Goal: Task Accomplishment & Management: Use online tool/utility

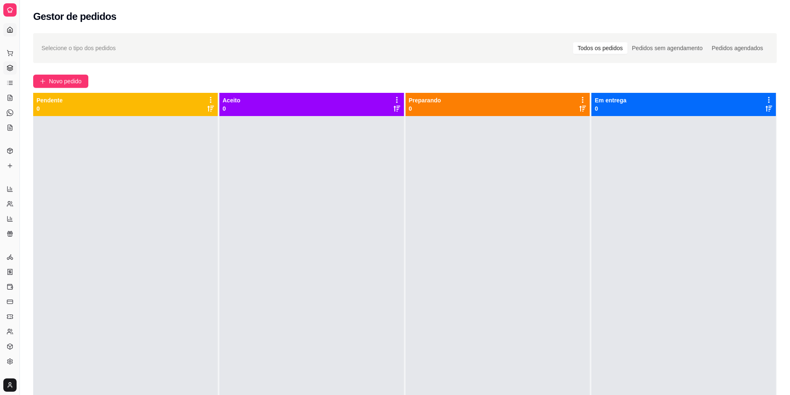
click at [10, 28] on icon at bounding box center [10, 30] width 7 height 7
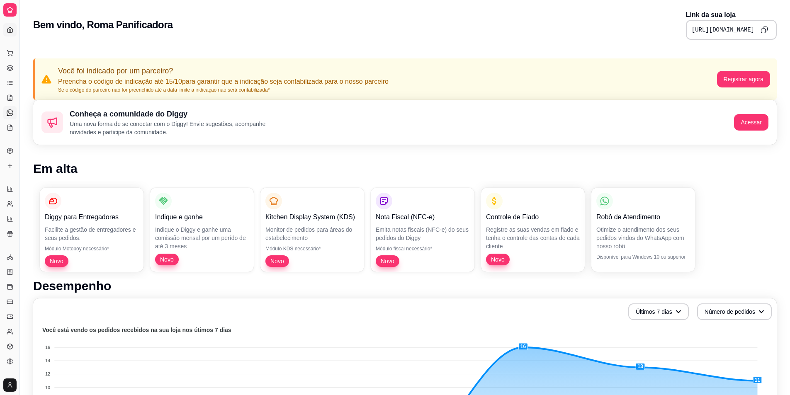
click at [10, 115] on icon at bounding box center [10, 112] width 7 height 7
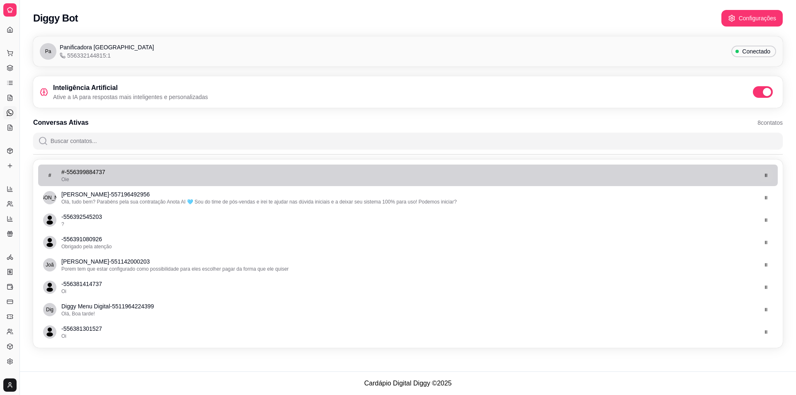
click at [763, 175] on button "button" at bounding box center [766, 175] width 13 height 13
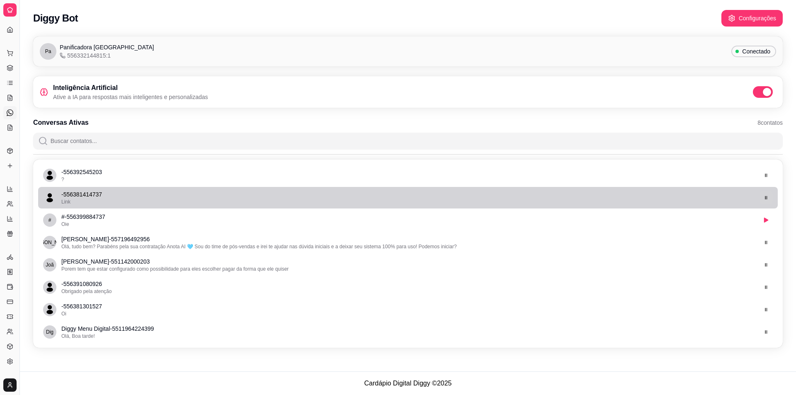
click at [769, 201] on button "button" at bounding box center [766, 197] width 13 height 13
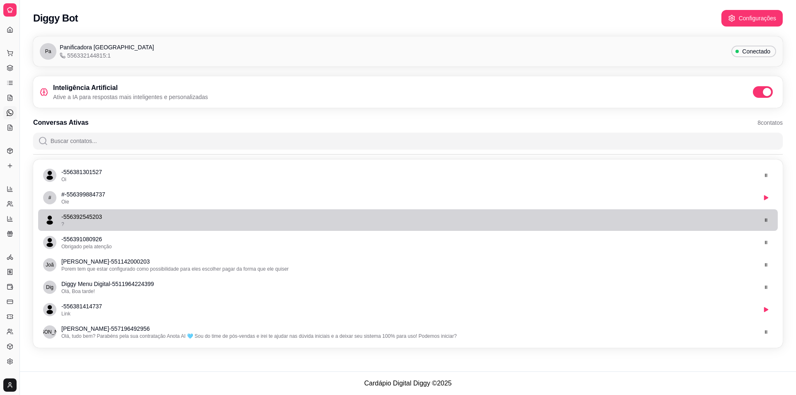
click at [768, 225] on button "button" at bounding box center [766, 220] width 13 height 13
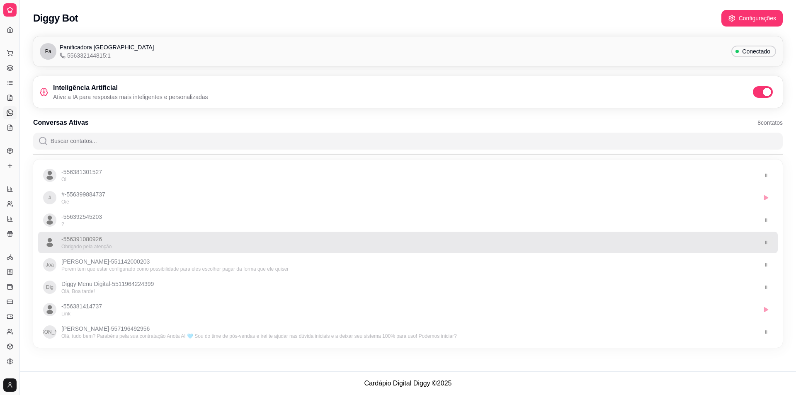
click at [767, 240] on icon "button" at bounding box center [766, 242] width 5 height 5
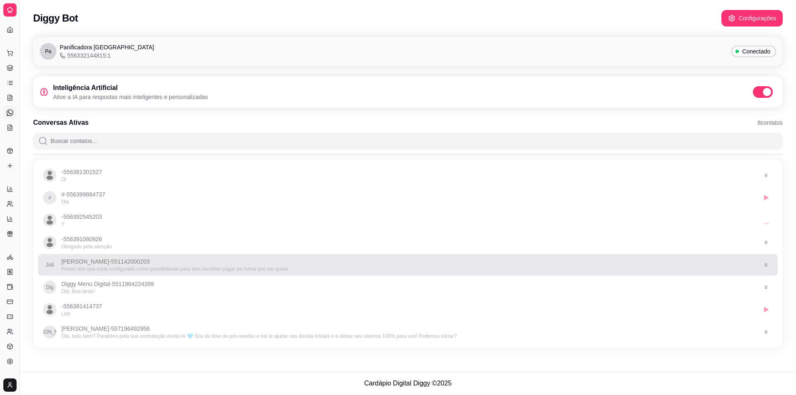
click at [767, 258] on li "Joã João Silva - 551142000203 Porem tem que estar configurado como possibilidad…" at bounding box center [408, 265] width 740 height 22
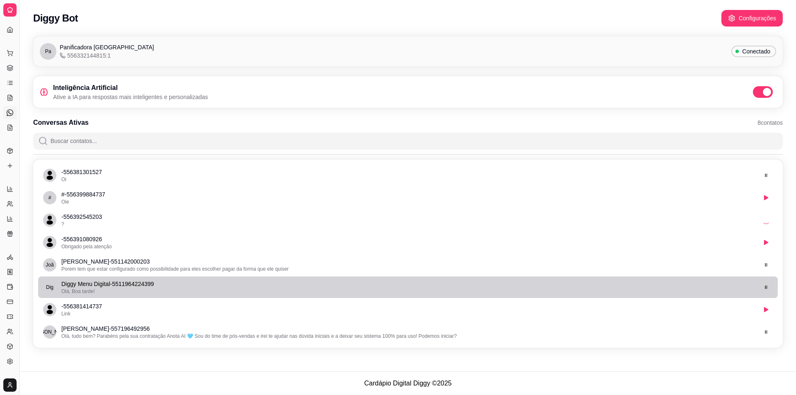
click at [763, 284] on button "button" at bounding box center [766, 287] width 13 height 13
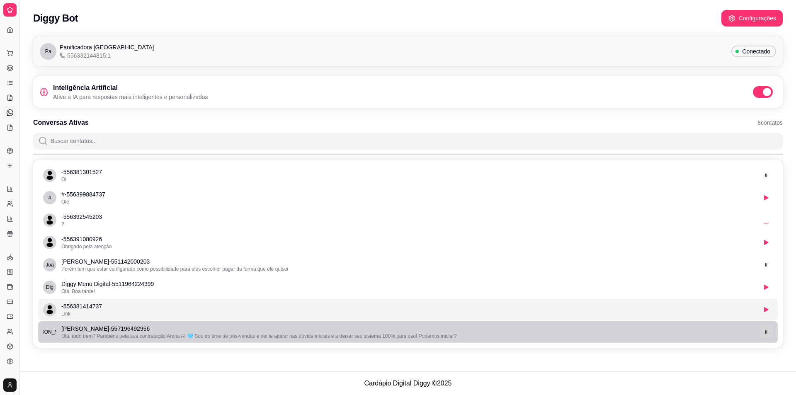
click at [766, 328] on button "button" at bounding box center [766, 332] width 13 height 13
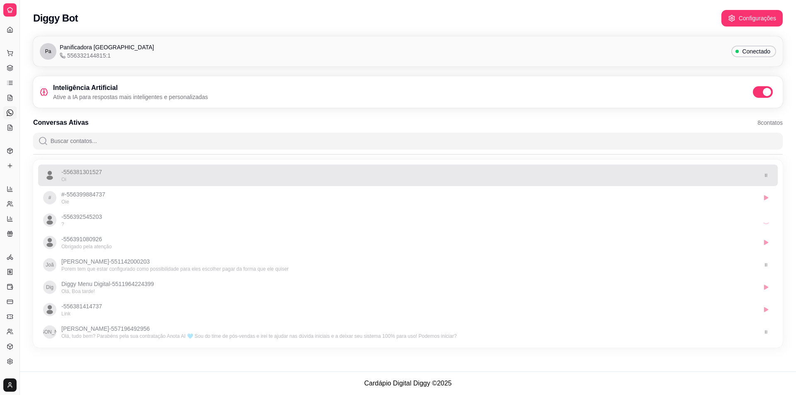
click at [765, 179] on button "button" at bounding box center [766, 175] width 13 height 13
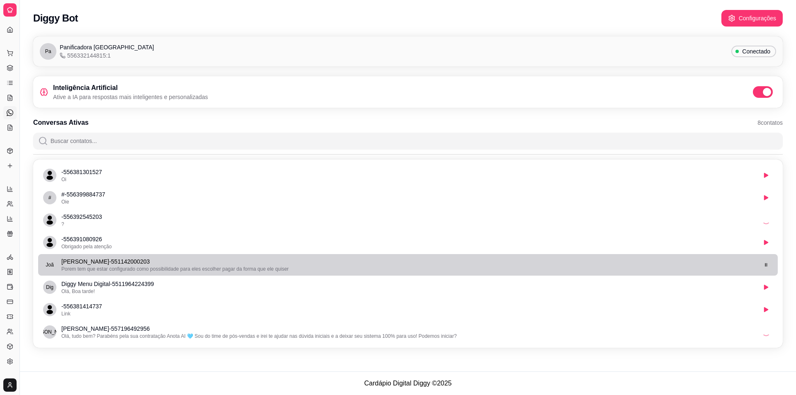
click at [767, 263] on icon "button" at bounding box center [766, 264] width 5 height 5
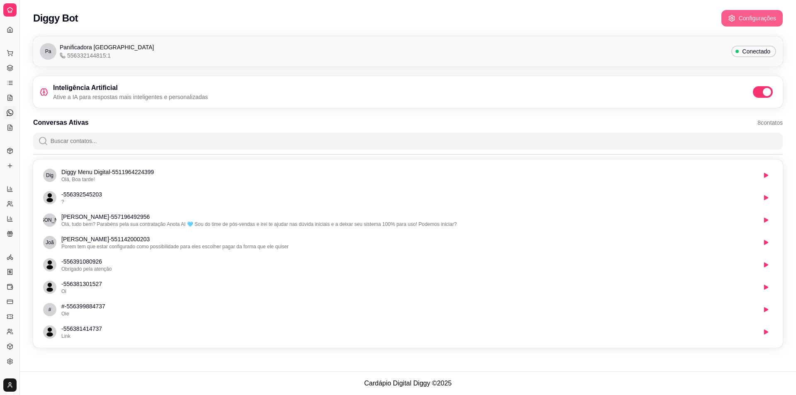
click at [747, 24] on button "Configurações" at bounding box center [752, 18] width 61 height 17
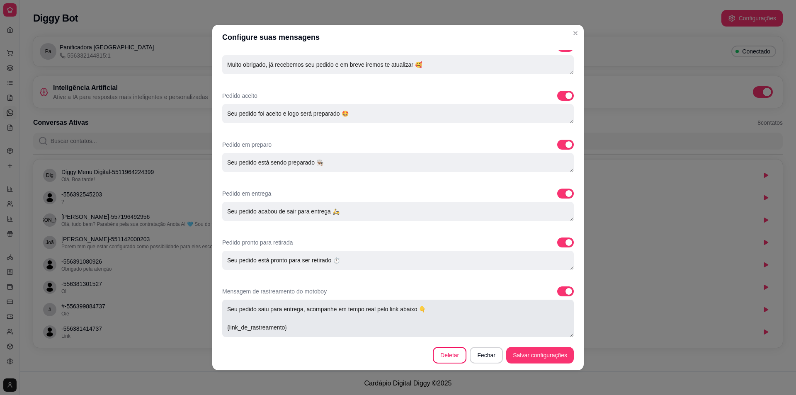
scroll to position [2, 0]
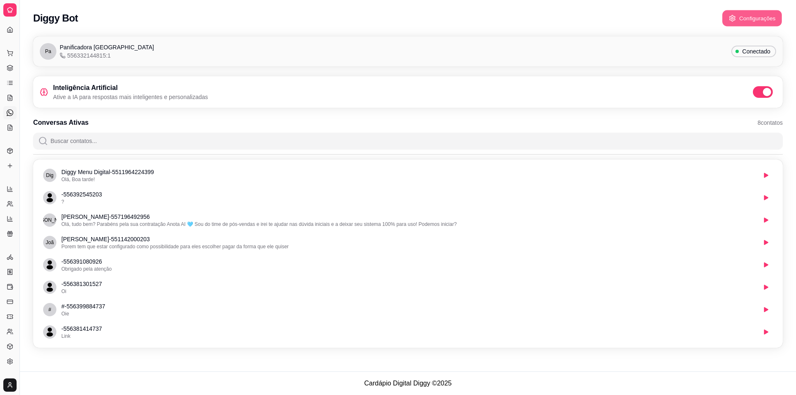
click at [757, 20] on button "Configurações" at bounding box center [752, 18] width 60 height 16
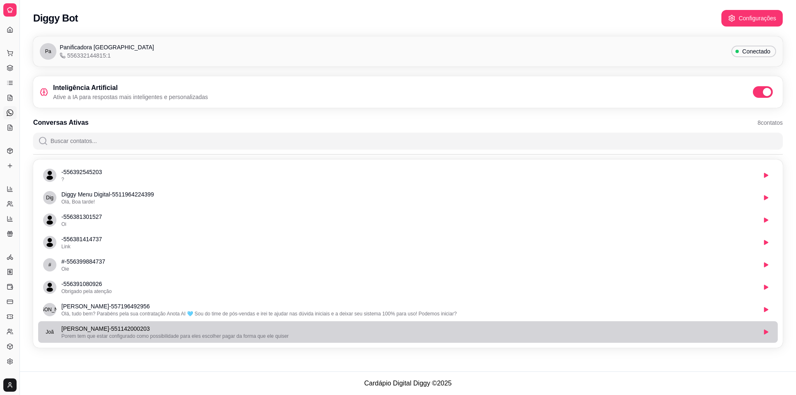
click at [259, 332] on p "João Silva - 551142000203" at bounding box center [408, 329] width 695 height 8
click at [258, 340] on li "Joã João Silva - 551142000203 Porem tem que estar configurado como possibilidad…" at bounding box center [408, 332] width 740 height 22
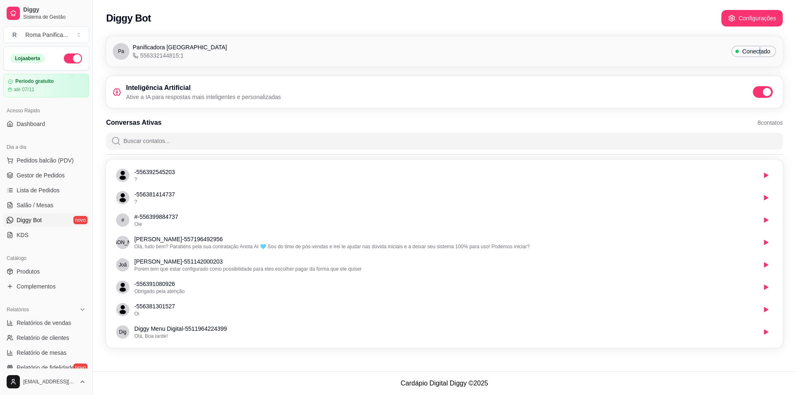
click at [760, 54] on span "Conectado" at bounding box center [756, 51] width 35 height 8
drag, startPoint x: 757, startPoint y: 52, endPoint x: 691, endPoint y: 41, distance: 66.8
click at [754, 52] on span "Conectado" at bounding box center [756, 51] width 35 height 8
click at [765, 92] on span at bounding box center [766, 92] width 10 height 8
click at [767, 94] on span at bounding box center [767, 92] width 8 height 8
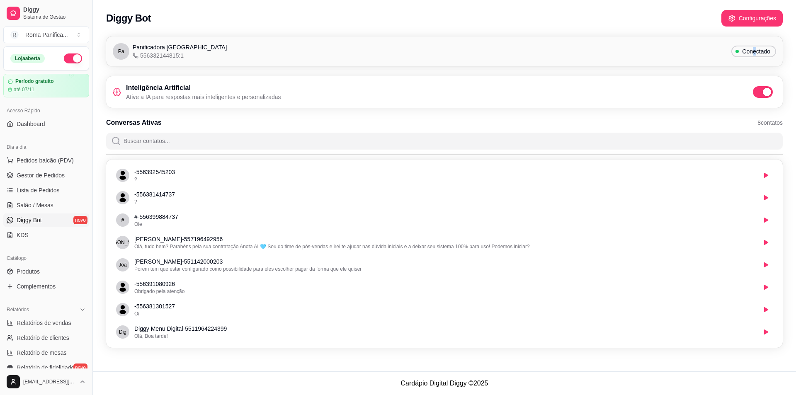
click at [771, 92] on span at bounding box center [763, 92] width 20 height 12
click at [737, 96] on div "Inteligência Artificial Ative a IA para respostas mais inteligentes e personali…" at bounding box center [444, 92] width 663 height 18
click at [756, 92] on span at bounding box center [763, 92] width 20 height 12
click at [738, 88] on div "Inteligência Artificial Ative a IA para respostas mais inteligentes e personali…" at bounding box center [444, 92] width 663 height 18
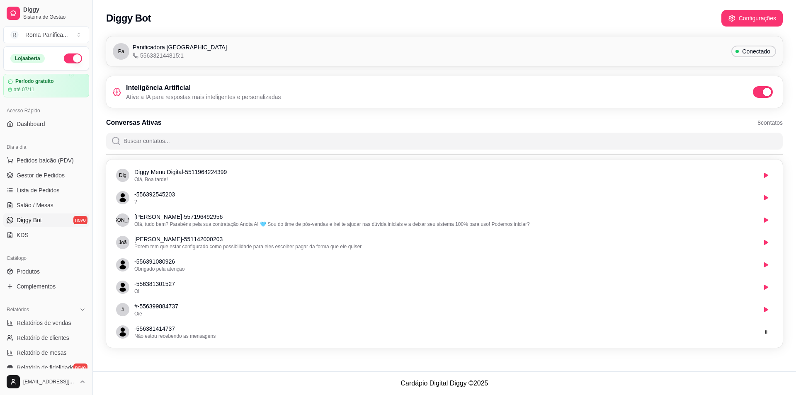
click at [731, 97] on div "Inteligência Artificial Ative a IA para respostas mais inteligentes e personali…" at bounding box center [444, 92] width 663 height 18
click at [765, 92] on span at bounding box center [766, 92] width 10 height 8
click at [758, 94] on input "checkbox" at bounding box center [755, 96] width 5 height 5
click at [40, 212] on ul "Pedidos balcão (PDV) Gestor de Pedidos Lista de Pedidos Salão / Mesas Diggy Bot…" at bounding box center [46, 198] width 86 height 88
drag, startPoint x: 40, startPoint y: 207, endPoint x: 44, endPoint y: 211, distance: 6.2
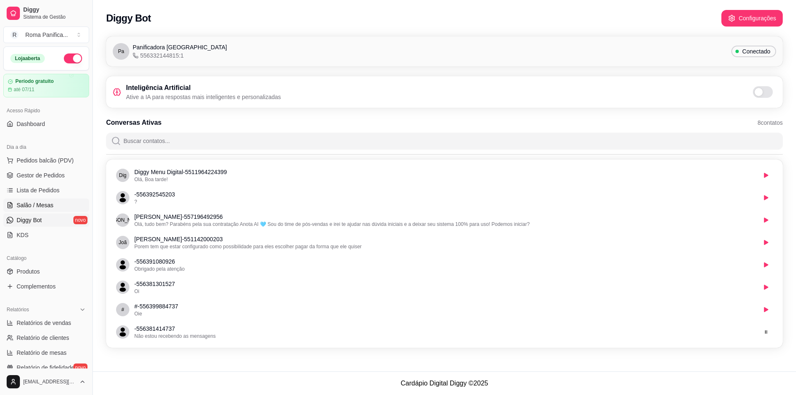
click at [40, 207] on span "Salão / Mesas" at bounding box center [35, 205] width 37 height 8
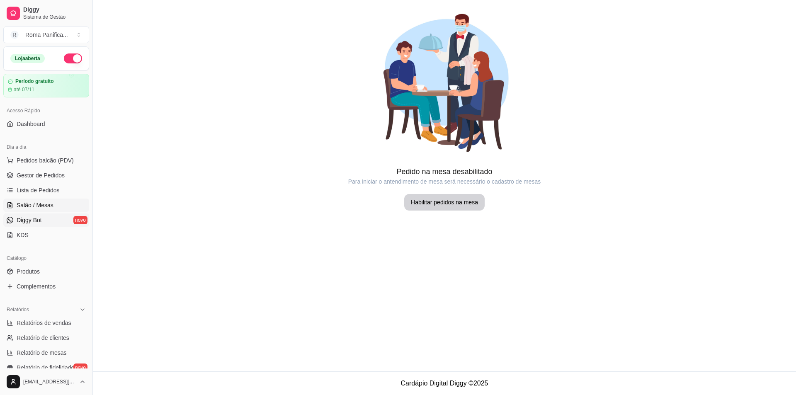
click at [41, 215] on link "Diggy Bot novo" at bounding box center [46, 220] width 86 height 13
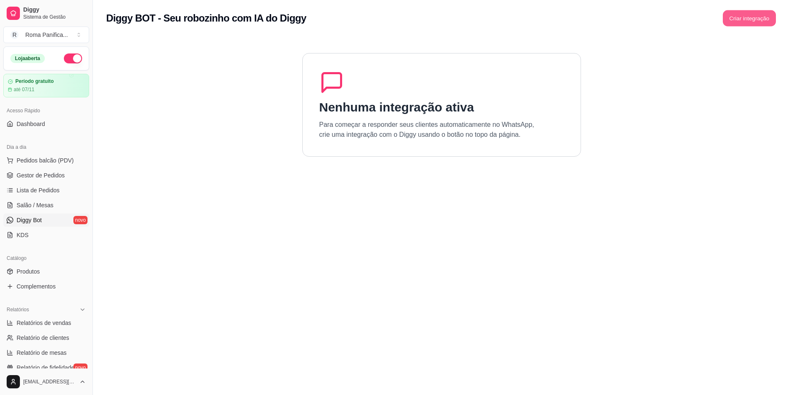
click at [744, 12] on button "Criar integração" at bounding box center [749, 18] width 53 height 16
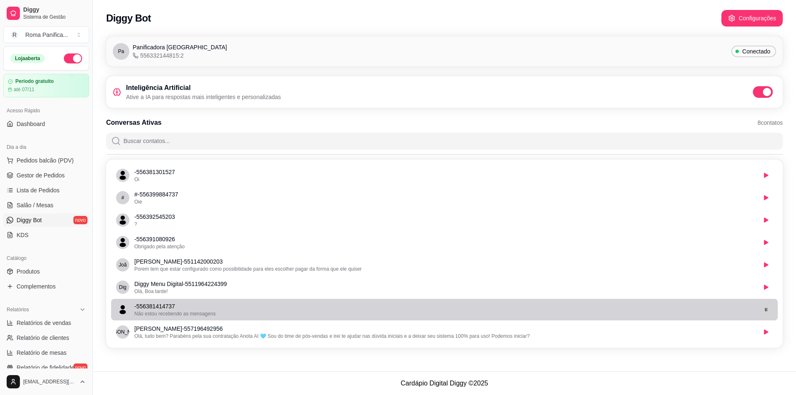
click at [765, 306] on button "button" at bounding box center [766, 309] width 13 height 13
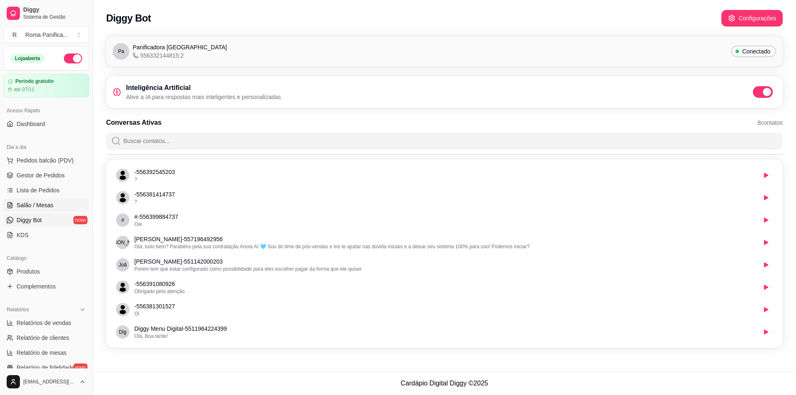
click at [17, 205] on span "Salão / Mesas" at bounding box center [35, 205] width 37 height 8
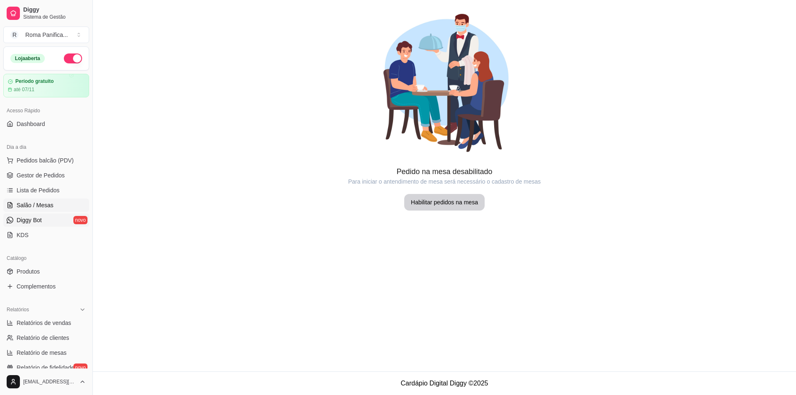
click at [28, 215] on link "Diggy Bot novo" at bounding box center [46, 220] width 86 height 13
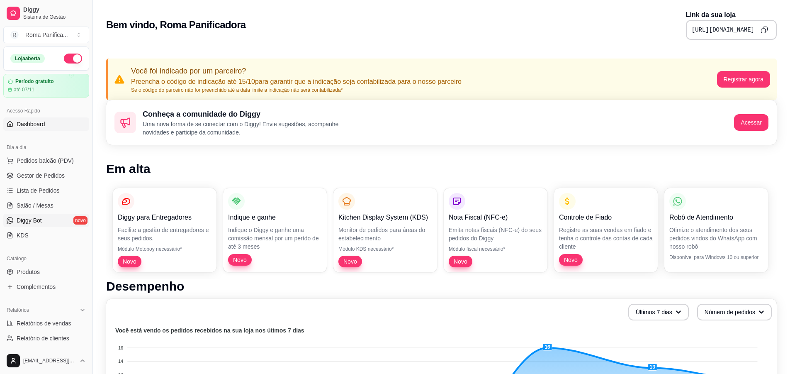
click at [33, 224] on span "Diggy Bot" at bounding box center [29, 220] width 25 height 8
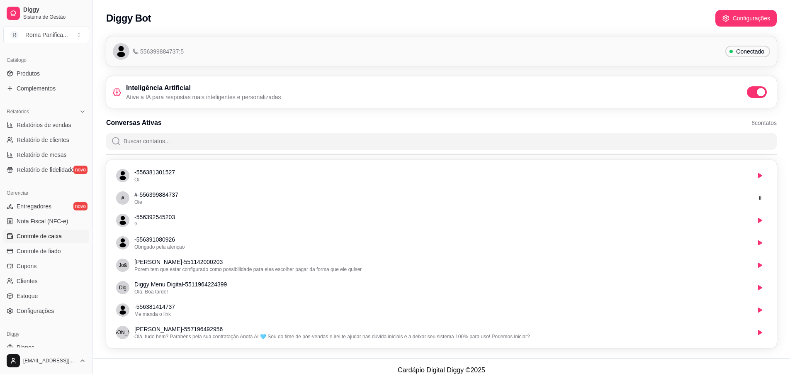
scroll to position [223, 0]
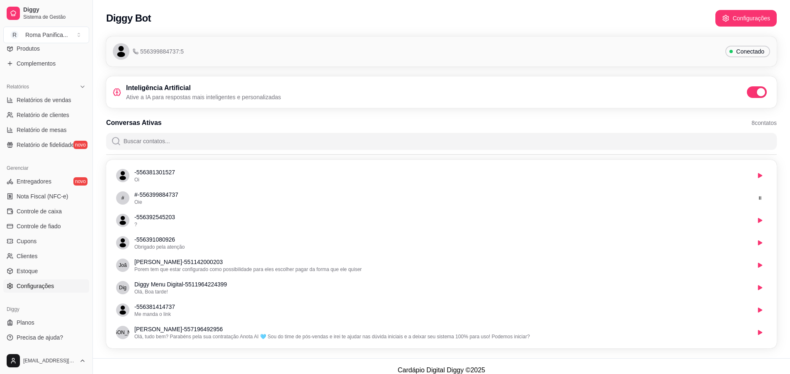
click at [30, 288] on span "Configurações" at bounding box center [35, 286] width 37 height 8
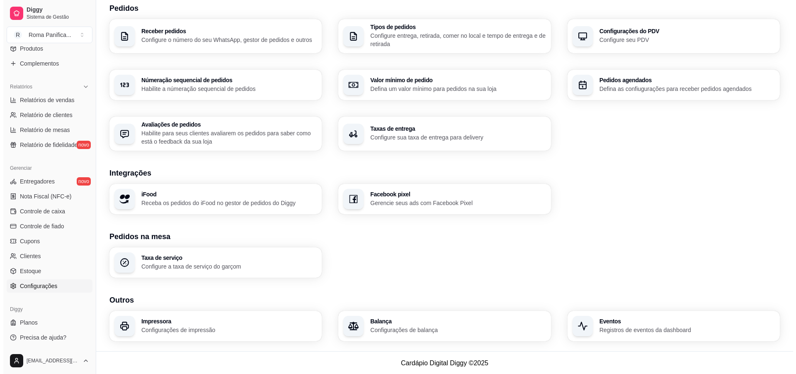
scroll to position [196, 0]
click at [241, 326] on p "Configurações de impressão" at bounding box center [225, 329] width 170 height 8
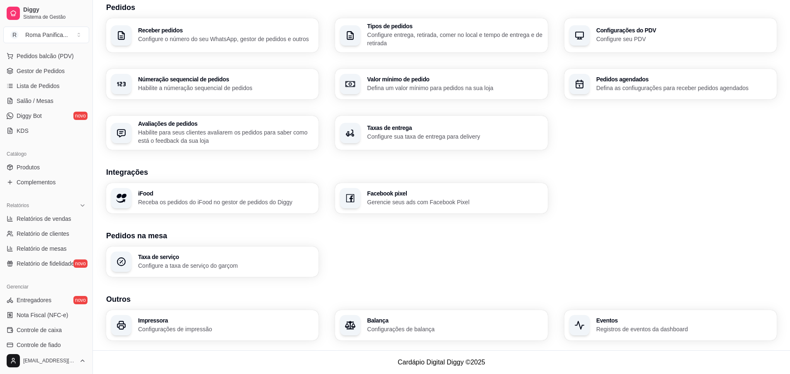
scroll to position [0, 0]
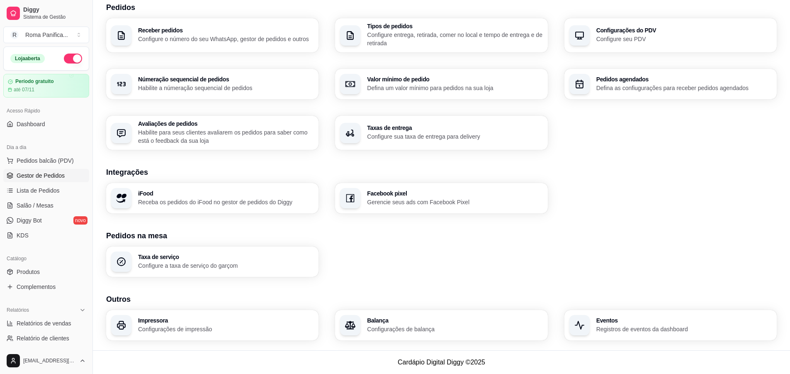
click at [46, 172] on span "Gestor de Pedidos" at bounding box center [41, 175] width 48 height 8
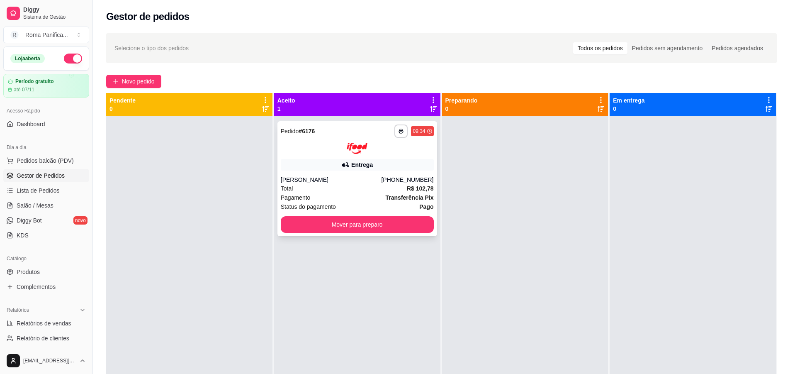
click at [396, 152] on div at bounding box center [357, 148] width 153 height 11
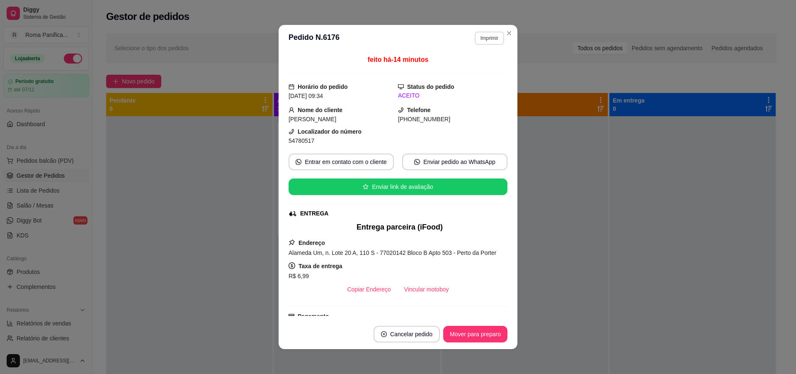
click at [488, 35] on button "Imprimir" at bounding box center [489, 38] width 29 height 13
click at [464, 70] on button "IMPRESSORA DIGGY" at bounding box center [471, 67] width 60 height 13
